Goal: Register for event/course

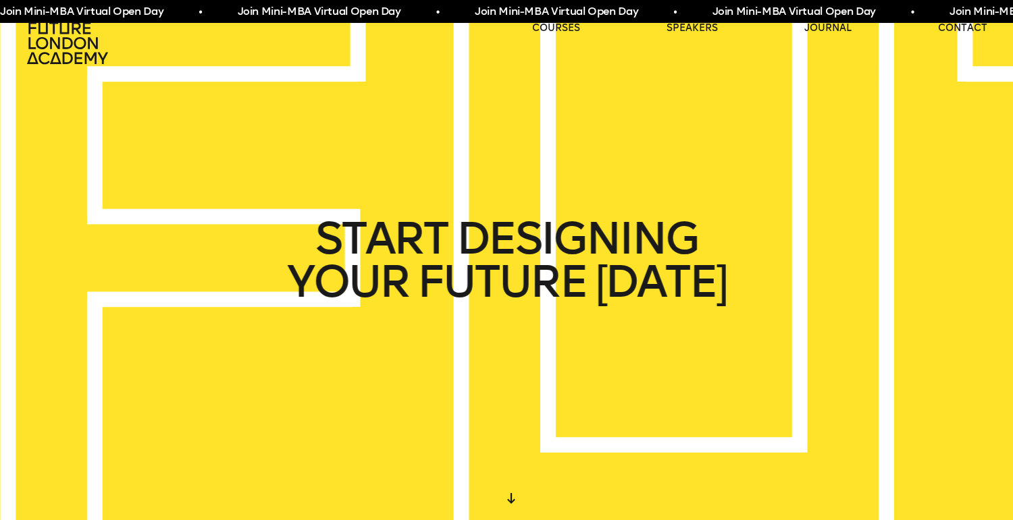
click at [781, 12] on span "Join Mini-MBA Virtual Open Day • Join Mini-MBA Virtual Open Day • Join Mini-MBA…" at bounding box center [592, 11] width 1187 height 17
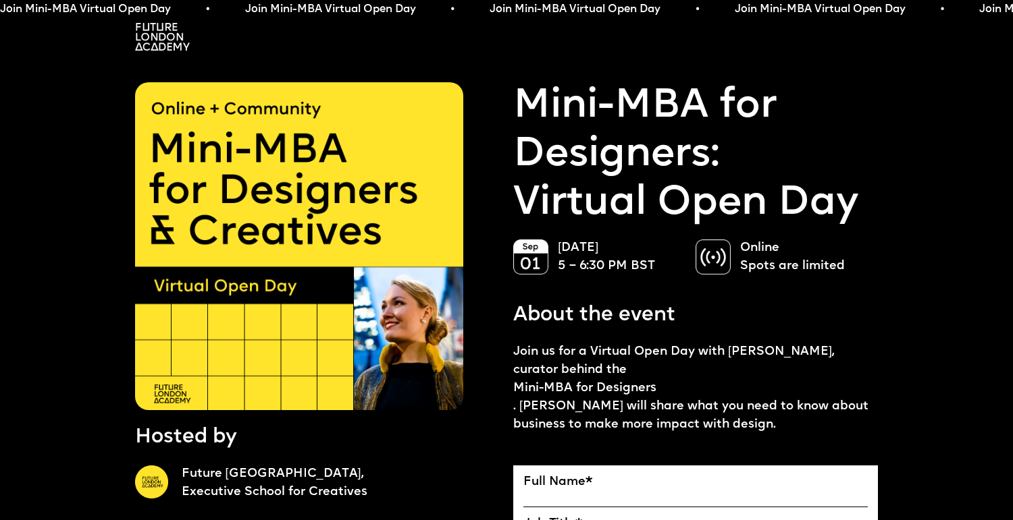
click at [159, 41] on img at bounding box center [162, 37] width 55 height 28
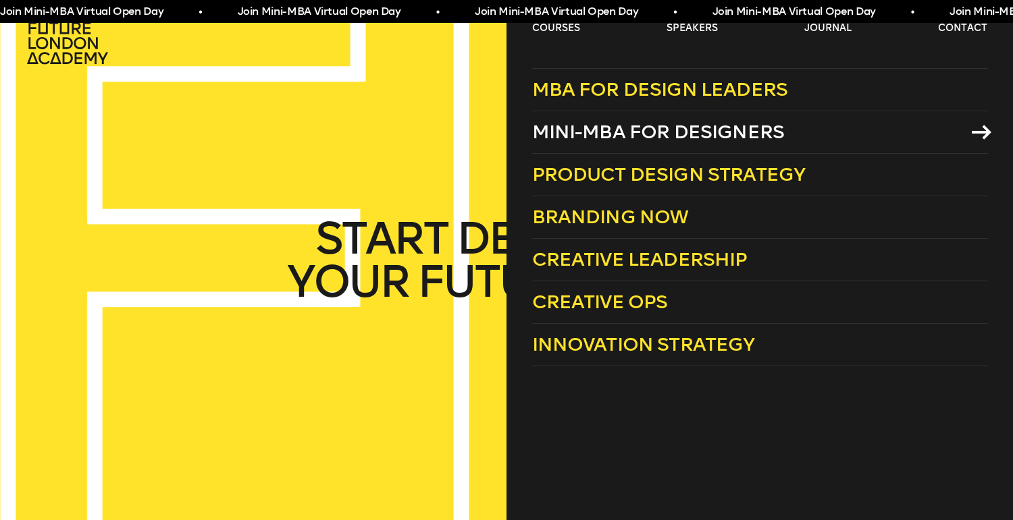
click at [643, 132] on span "Mini-MBA for Designers" at bounding box center [658, 132] width 252 height 22
